Goal: Check status: Check status

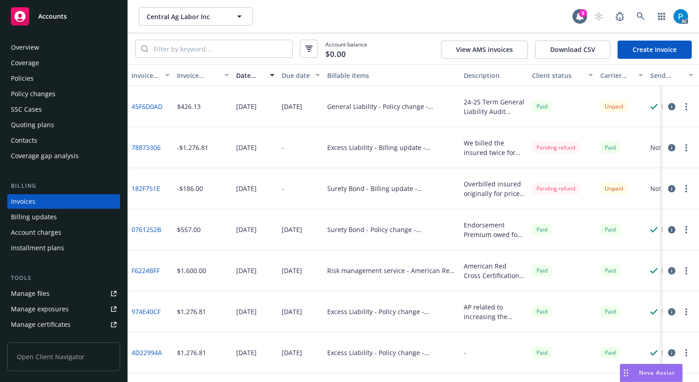
click at [43, 11] on div "Accounts" at bounding box center [64, 16] width 106 height 18
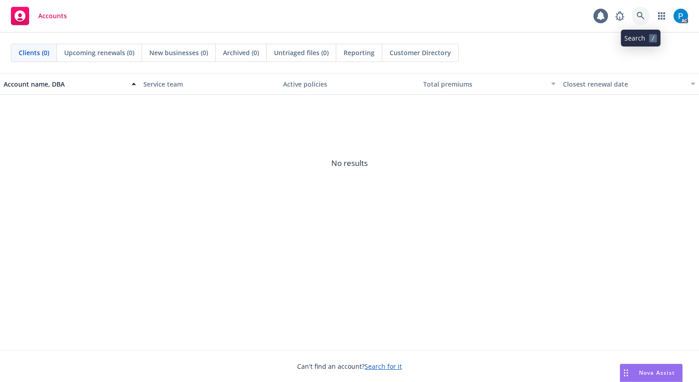
click at [643, 14] on icon at bounding box center [641, 16] width 8 height 8
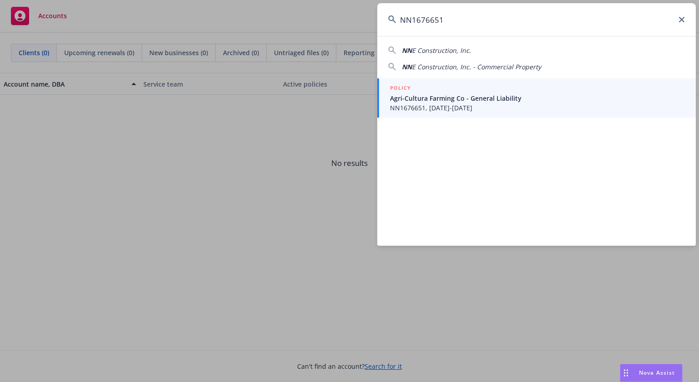
type input "NN1676651"
click at [432, 101] on span "Agri-Cultura Farming Co - General Liability" at bounding box center [537, 98] width 295 height 10
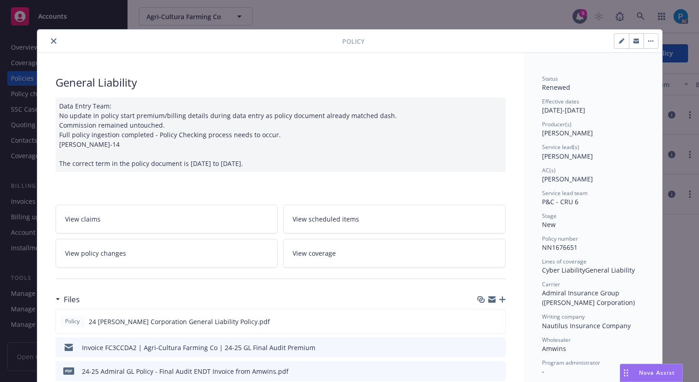
click at [51, 41] on icon "close" at bounding box center [53, 40] width 5 height 5
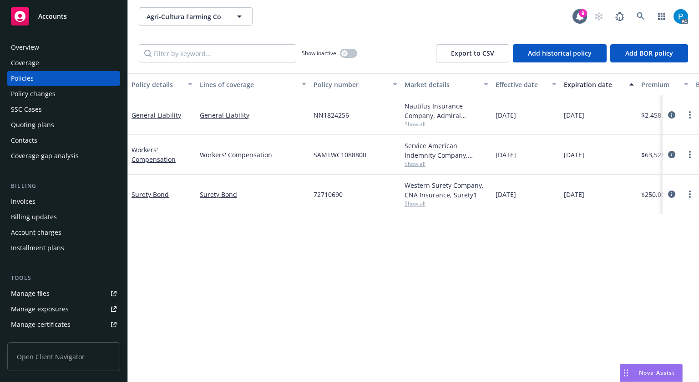
click at [33, 196] on div "Invoices" at bounding box center [23, 201] width 25 height 15
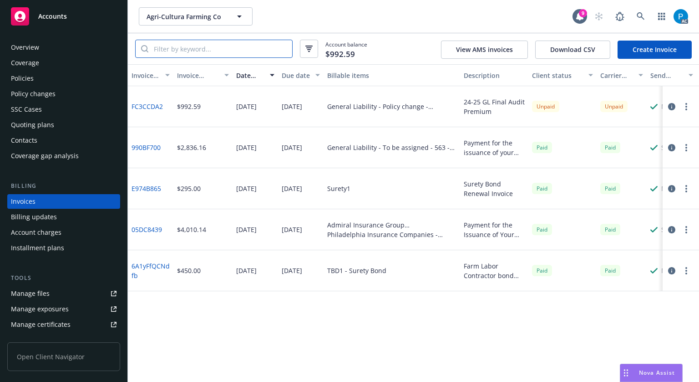
click at [242, 46] on input "search" at bounding box center [220, 48] width 144 height 17
paste input "NN1676651"
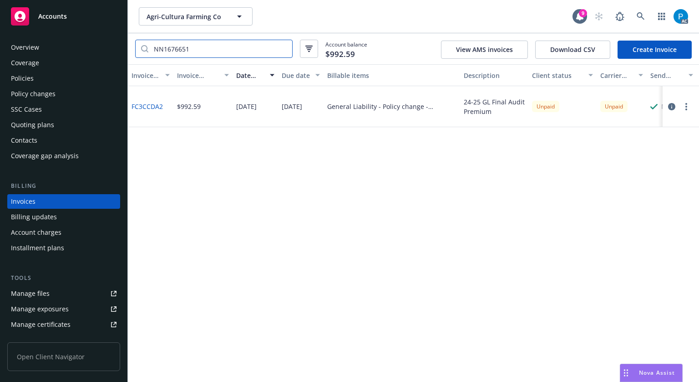
type input "NN1676651"
click at [63, 16] on span "Accounts" at bounding box center [52, 16] width 29 height 7
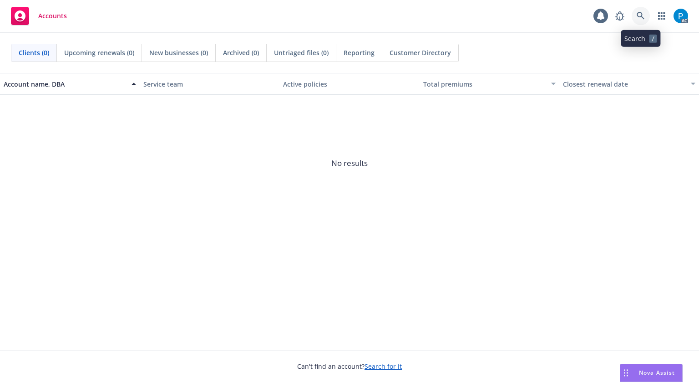
click at [638, 13] on icon at bounding box center [641, 16] width 8 height 8
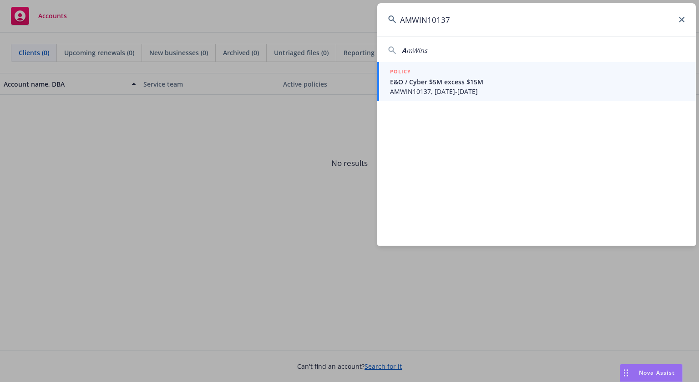
type input "AMWIN10137"
click at [452, 80] on span "E&O / Cyber $5M excess $15M" at bounding box center [537, 82] width 295 height 10
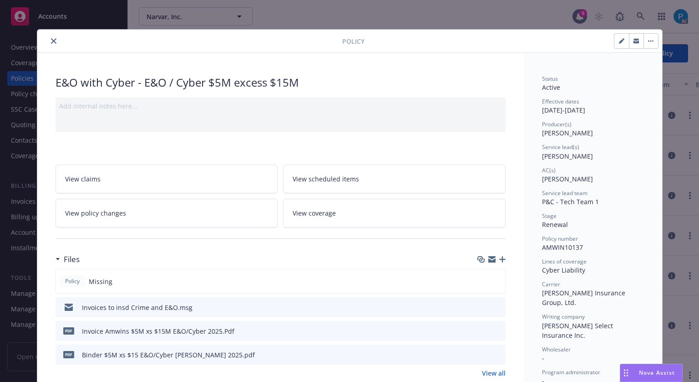
click at [51, 37] on button "close" at bounding box center [53, 41] width 11 height 11
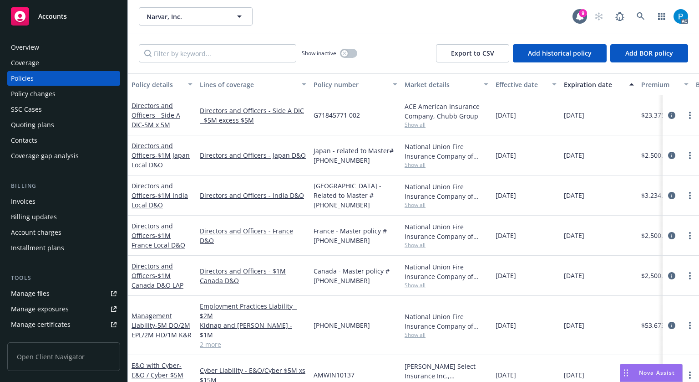
click at [44, 196] on div "Invoices" at bounding box center [64, 201] width 106 height 15
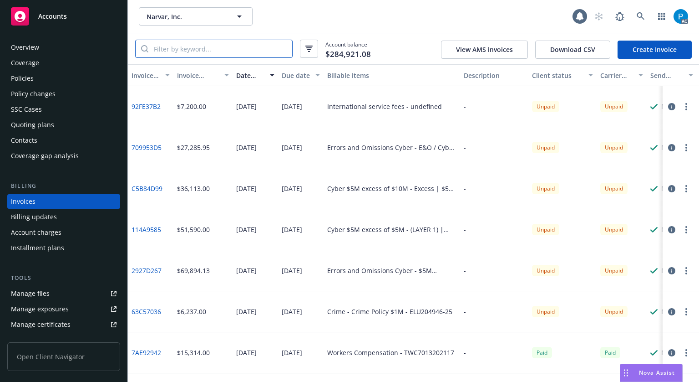
click at [190, 46] on input "search" at bounding box center [220, 48] width 144 height 17
paste input "AMWIN10137"
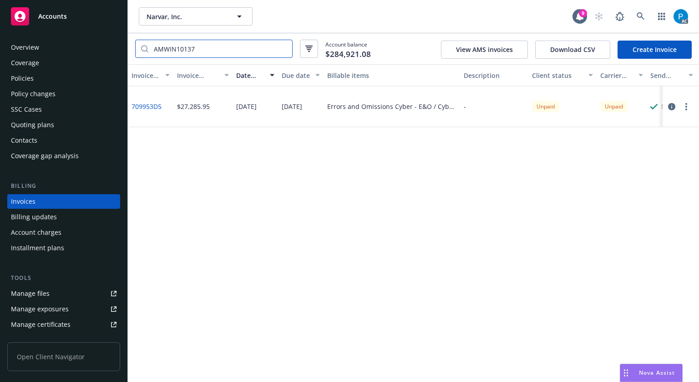
type input "AMWIN10137"
click at [61, 15] on span "Accounts" at bounding box center [52, 16] width 29 height 7
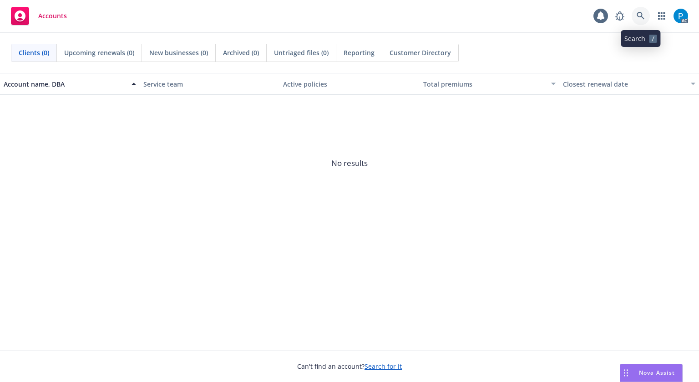
click at [643, 15] on icon at bounding box center [641, 16] width 8 height 8
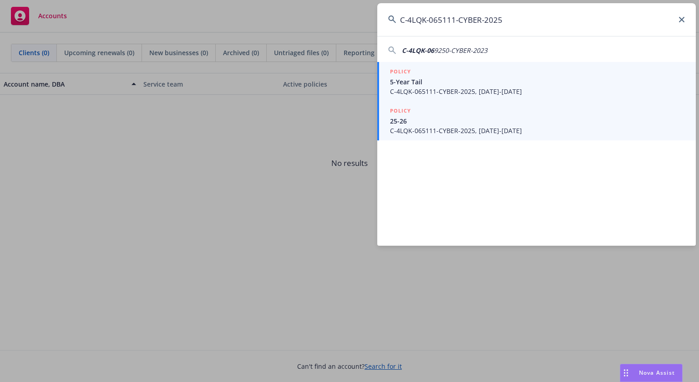
type input "C-4LQK-065111-CYBER-2025"
click at [470, 123] on span "25-26" at bounding box center [537, 121] width 295 height 10
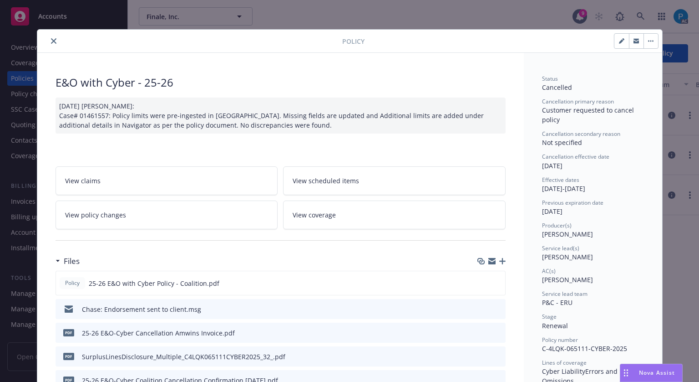
click at [51, 40] on icon "close" at bounding box center [53, 40] width 5 height 5
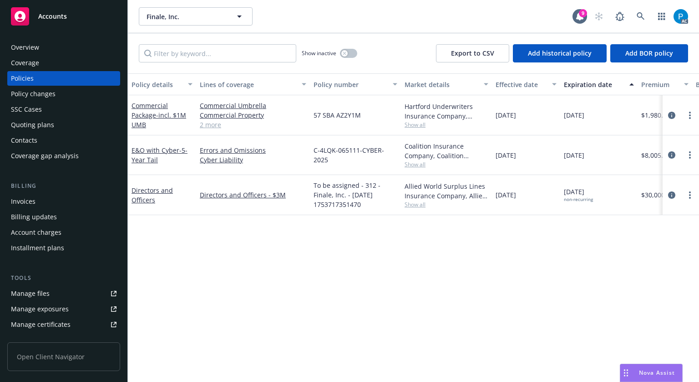
click at [40, 202] on div "Invoices" at bounding box center [64, 201] width 106 height 15
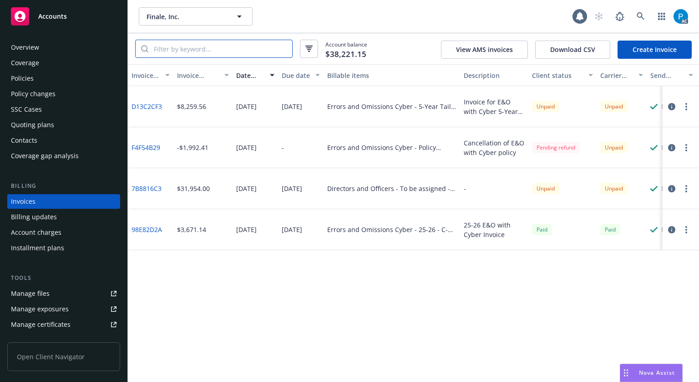
click at [230, 54] on input "search" at bounding box center [220, 48] width 144 height 17
paste input "C-4LQK-065111-CYBER-2025"
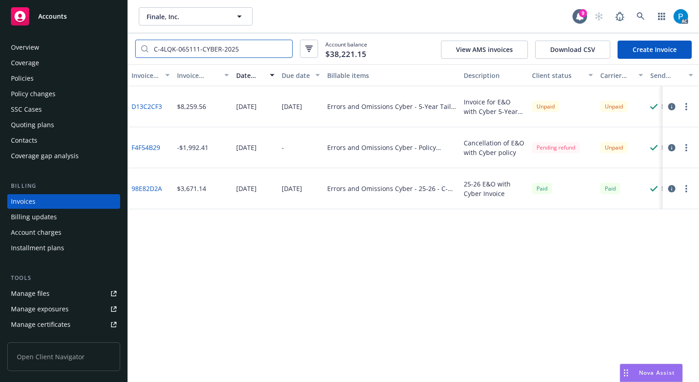
type input "C-4LQK-065111-CYBER-2025"
click at [36, 79] on div "Policies" at bounding box center [64, 78] width 106 height 15
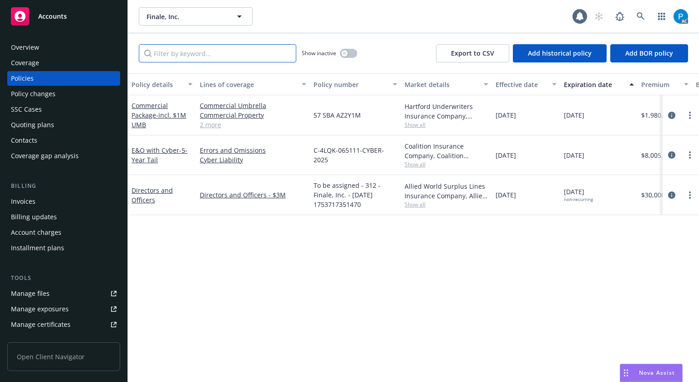
click at [191, 51] on input "Filter by keyword..." at bounding box center [218, 53] width 158 height 18
paste input "C-4LQK-065111-CYBER-2025"
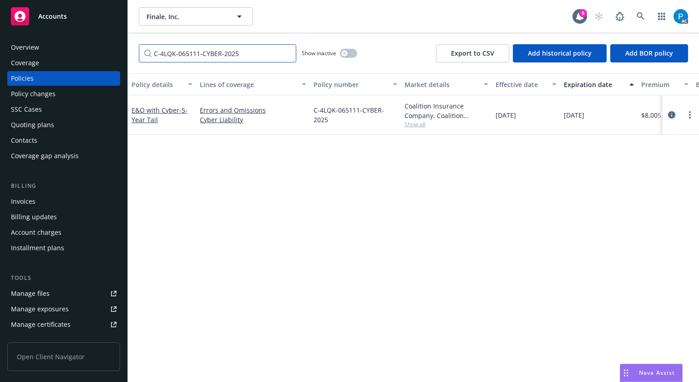
type input "C-4LQK-065111-CYBER-2025"
click at [668, 117] on icon "circleInformation" at bounding box center [671, 114] width 7 height 7
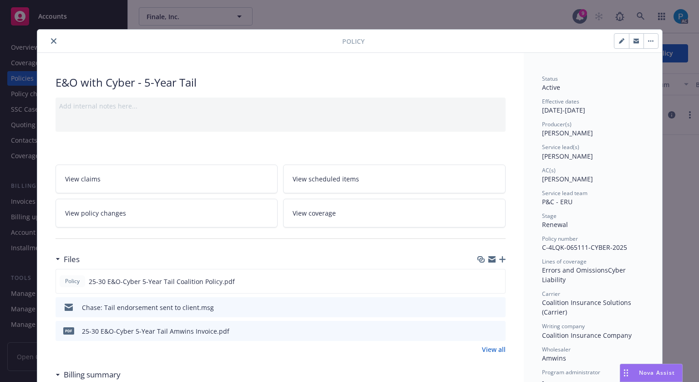
click at [51, 41] on icon "close" at bounding box center [53, 40] width 5 height 5
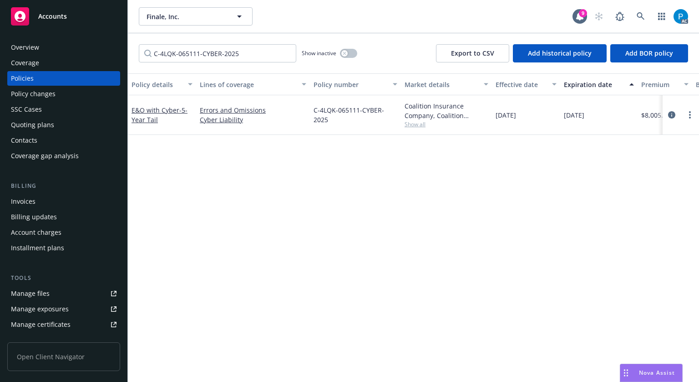
click at [62, 18] on span "Accounts" at bounding box center [52, 16] width 29 height 7
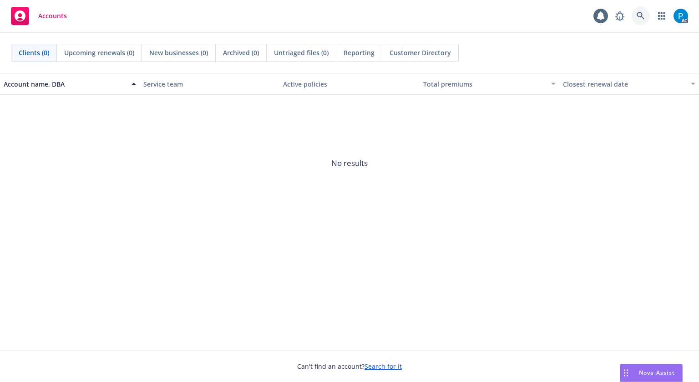
click at [642, 13] on icon at bounding box center [641, 16] width 8 height 8
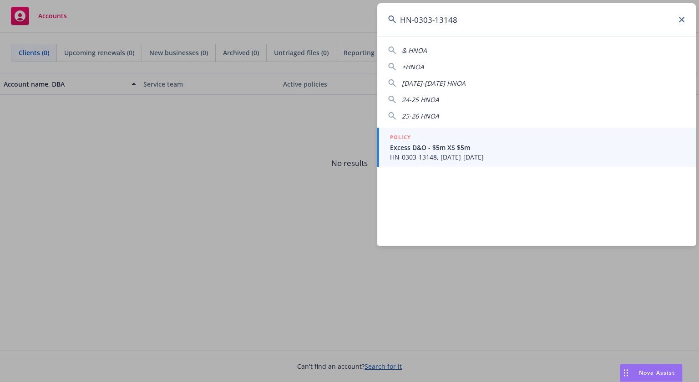
type input "HN-0303-13148"
click at [448, 163] on link "POLICY Excess D&O - $5m XS $5m HN-0303-13148, [DATE]-[DATE]" at bounding box center [536, 146] width 319 height 39
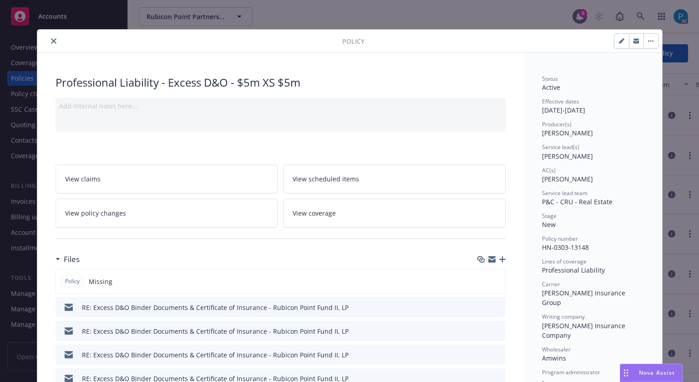
click at [51, 41] on icon "close" at bounding box center [53, 40] width 5 height 5
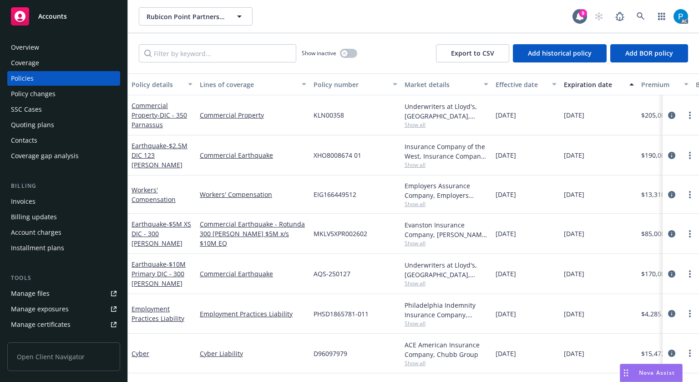
click at [54, 200] on div "Invoices" at bounding box center [64, 201] width 106 height 15
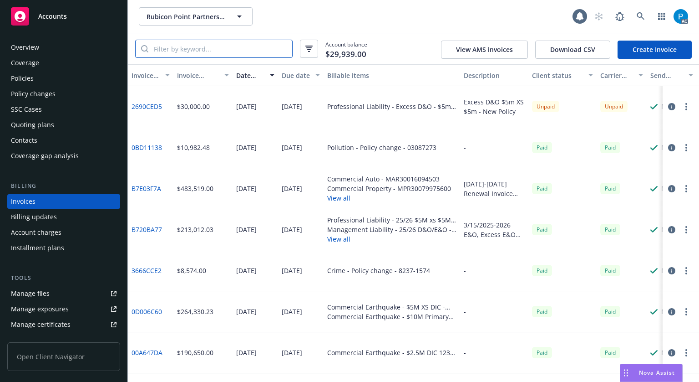
drag, startPoint x: 217, startPoint y: 53, endPoint x: 220, endPoint y: 48, distance: 6.2
click at [220, 48] on input "search" at bounding box center [220, 48] width 144 height 17
paste input "HN-0303-13148"
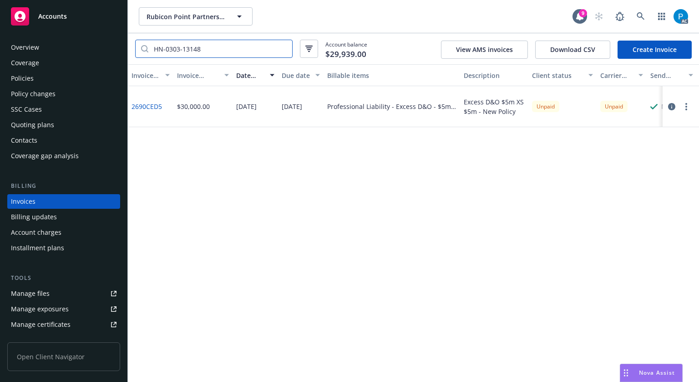
type input "HN-0303-13148"
click at [58, 28] on link "Accounts" at bounding box center [63, 16] width 113 height 25
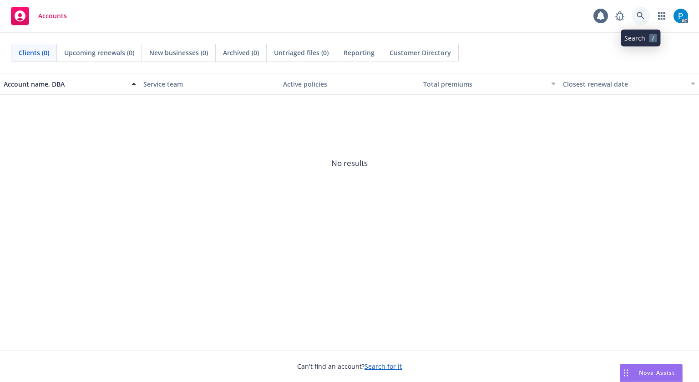
click at [638, 17] on icon at bounding box center [641, 16] width 8 height 8
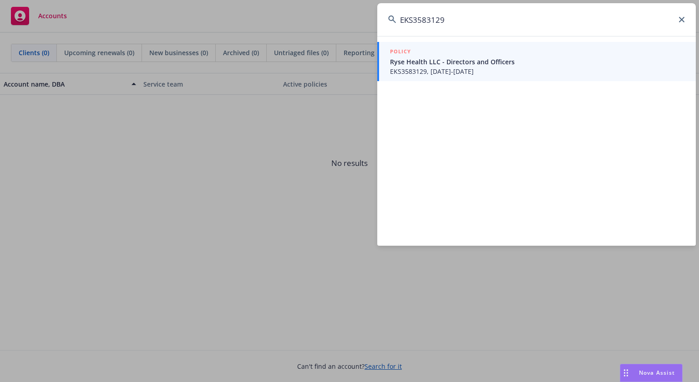
type input "EKS3583129"
click at [476, 65] on span "Ryse Health LLC - Directors and Officers" at bounding box center [537, 62] width 295 height 10
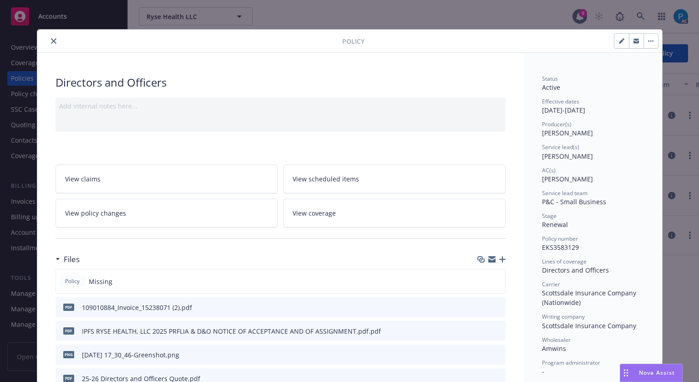
click at [51, 43] on icon "close" at bounding box center [53, 40] width 5 height 5
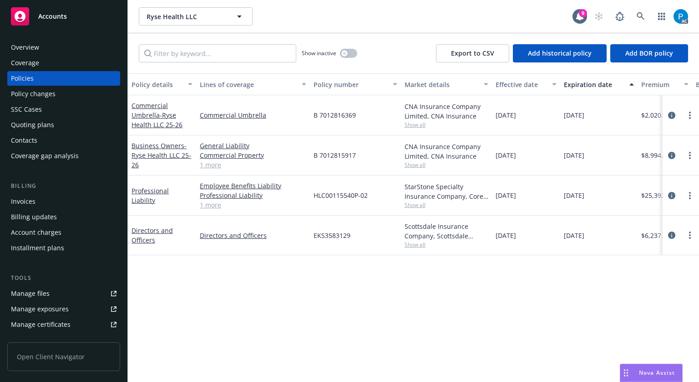
click at [36, 198] on div "Invoices" at bounding box center [64, 201] width 106 height 15
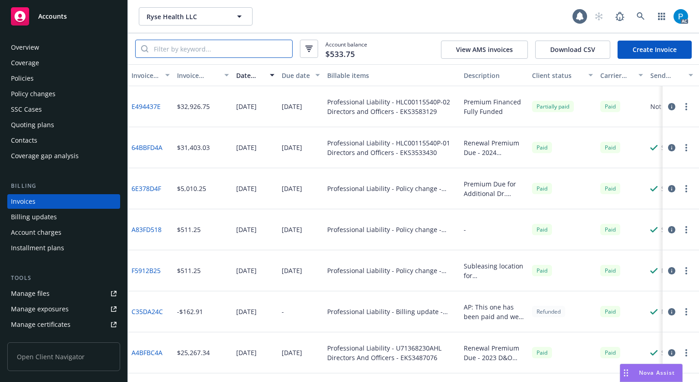
click at [225, 54] on input "search" at bounding box center [220, 48] width 144 height 17
paste input "EKS3583129"
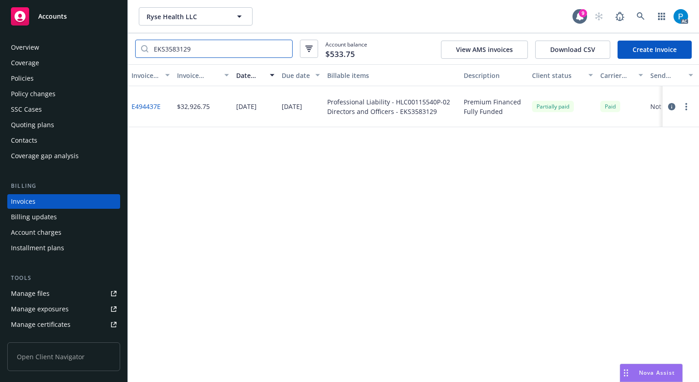
type input "EKS3583129"
click at [50, 23] on div "Accounts" at bounding box center [64, 16] width 106 height 18
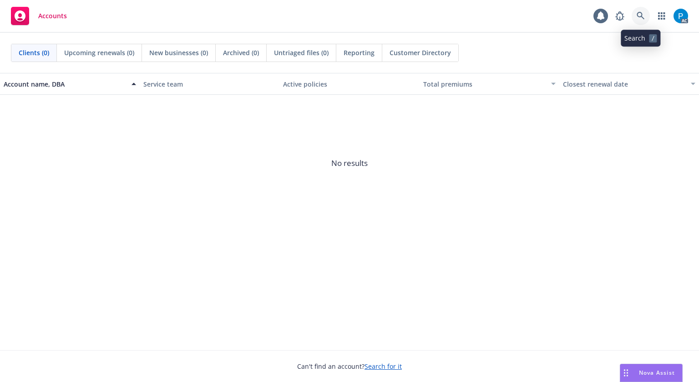
click at [636, 14] on link at bounding box center [641, 16] width 18 height 18
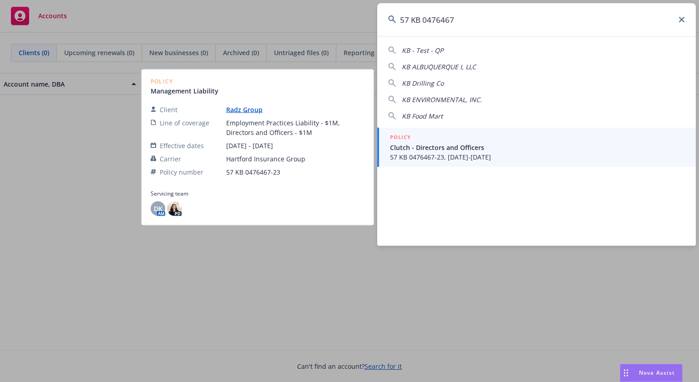
type input "57 KB 0476467"
click at [463, 146] on span "Clutch - Directors and Officers" at bounding box center [537, 148] width 295 height 10
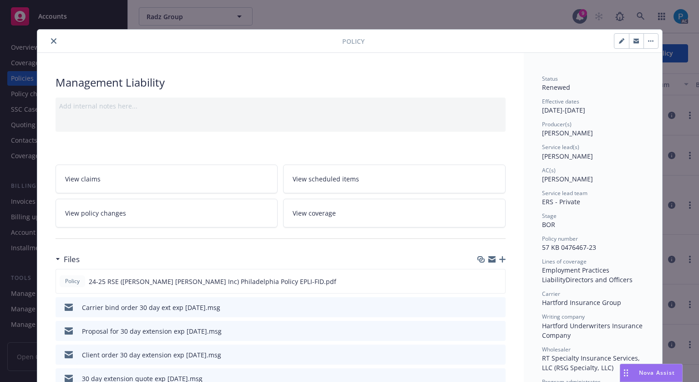
click at [52, 40] on icon "close" at bounding box center [53, 40] width 5 height 5
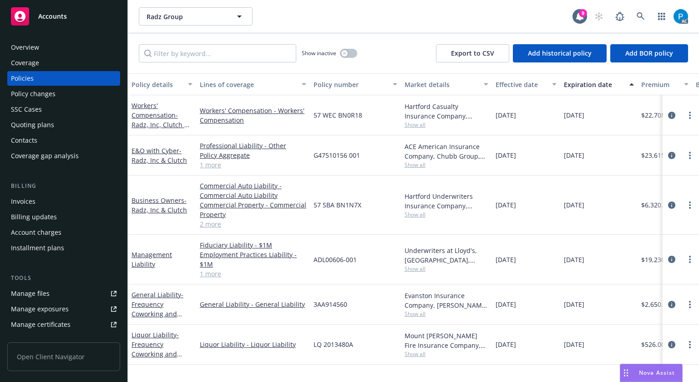
click at [47, 199] on div "Invoices" at bounding box center [64, 201] width 106 height 15
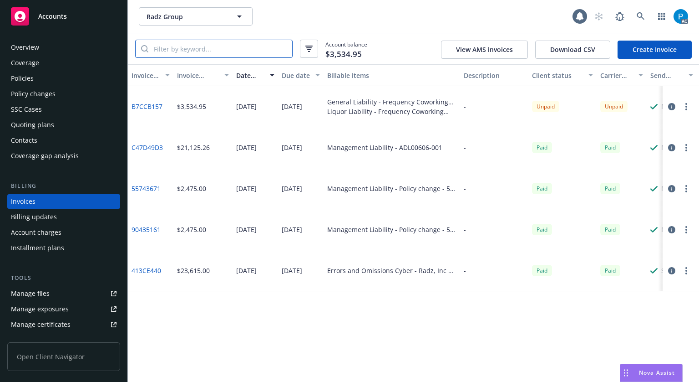
click at [199, 54] on input "search" at bounding box center [220, 48] width 144 height 17
paste input "57 KB 0476467"
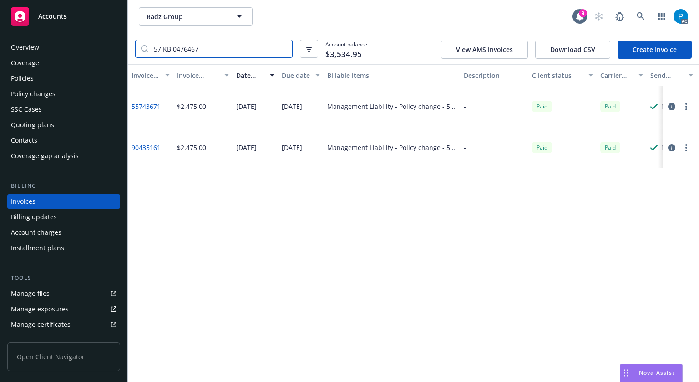
type input "57 KB 0476467"
click at [61, 21] on div "Accounts" at bounding box center [64, 16] width 106 height 18
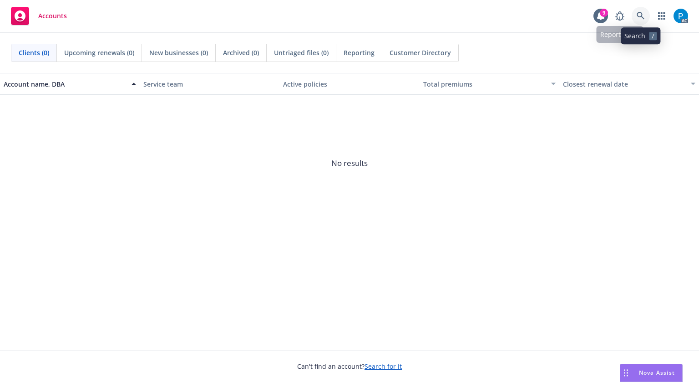
click at [637, 14] on icon at bounding box center [641, 16] width 8 height 8
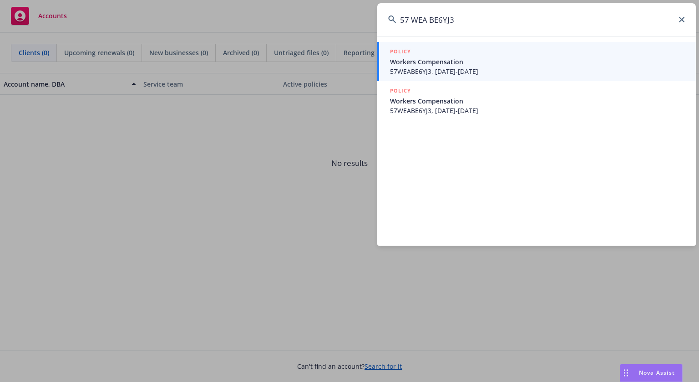
drag, startPoint x: 413, startPoint y: 19, endPoint x: 415, endPoint y: 43, distance: 23.7
click at [413, 20] on input "57 WEA BE6YJ3" at bounding box center [536, 19] width 319 height 33
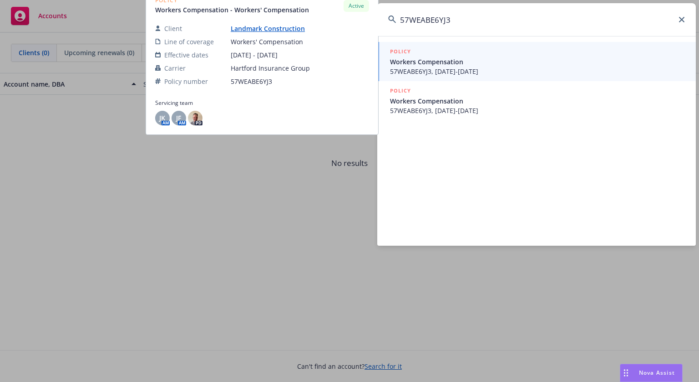
type input "57WEABE6YJ3"
click at [435, 68] on span "57WEABE6YJ3, [DATE]-[DATE]" at bounding box center [537, 71] width 295 height 10
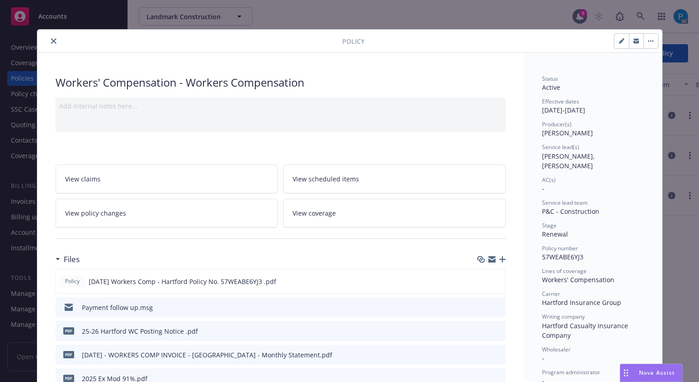
click at [51, 43] on icon "close" at bounding box center [53, 40] width 5 height 5
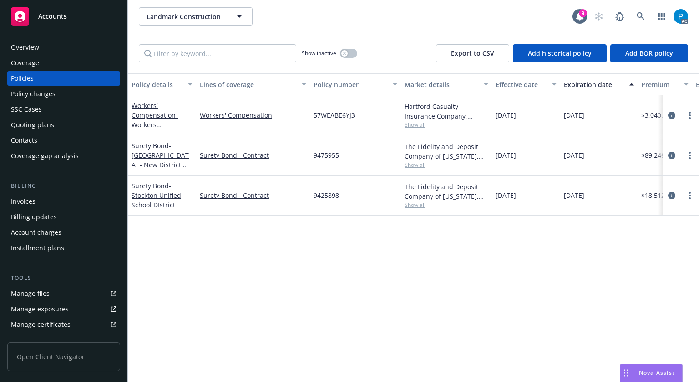
click at [28, 204] on div "Invoices" at bounding box center [23, 201] width 25 height 15
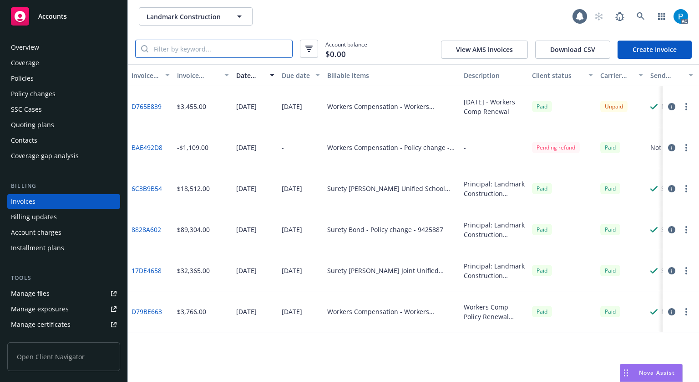
click at [193, 46] on input "search" at bounding box center [220, 48] width 144 height 17
paste input "57WEABE6YJ3"
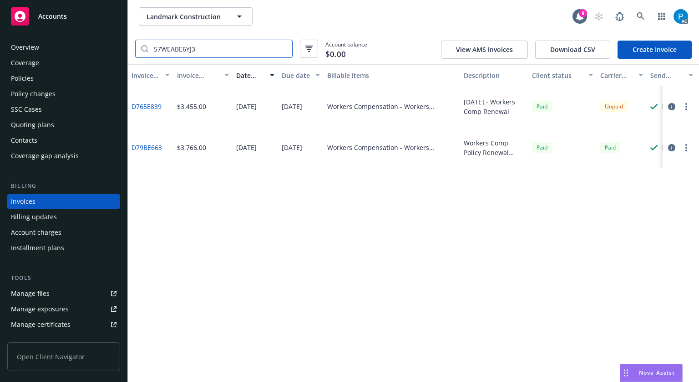
type input "57WEABE6YJ3"
click at [672, 107] on icon "button" at bounding box center [671, 106] width 7 height 7
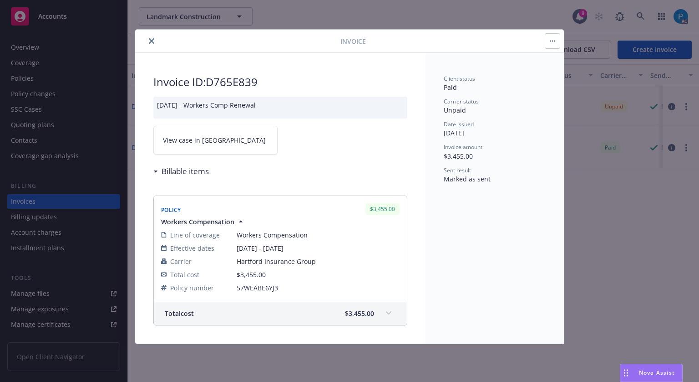
click at [226, 142] on link "View case in [GEOGRAPHIC_DATA]" at bounding box center [215, 140] width 124 height 29
